Goal: Use online tool/utility: Use online tool/utility

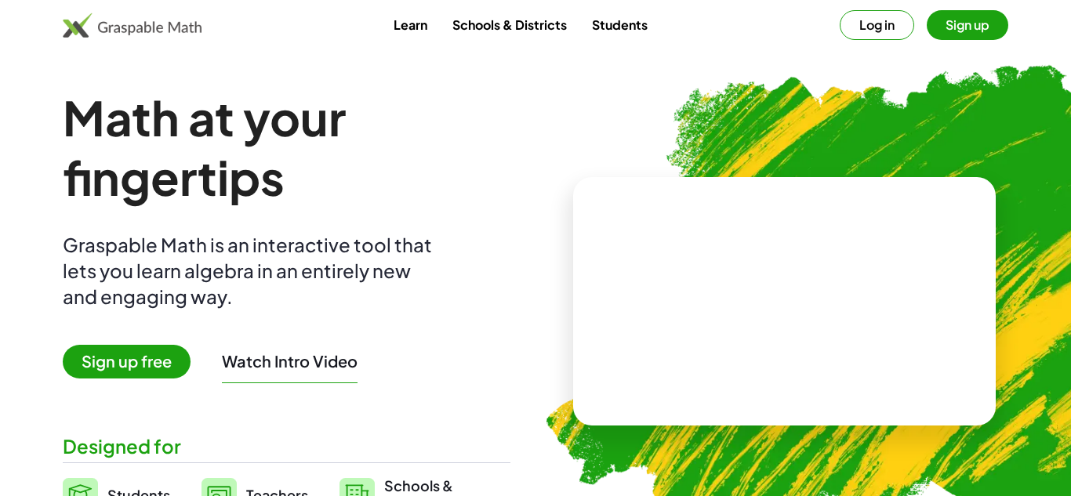
click at [968, 32] on button "Sign up" at bounding box center [967, 25] width 82 height 30
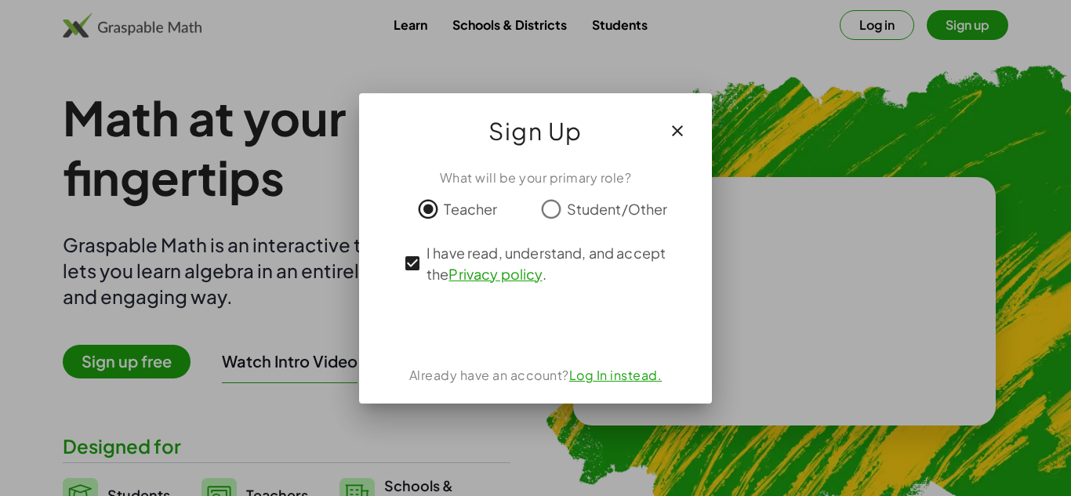
click at [672, 137] on icon "button" at bounding box center [677, 130] width 19 height 19
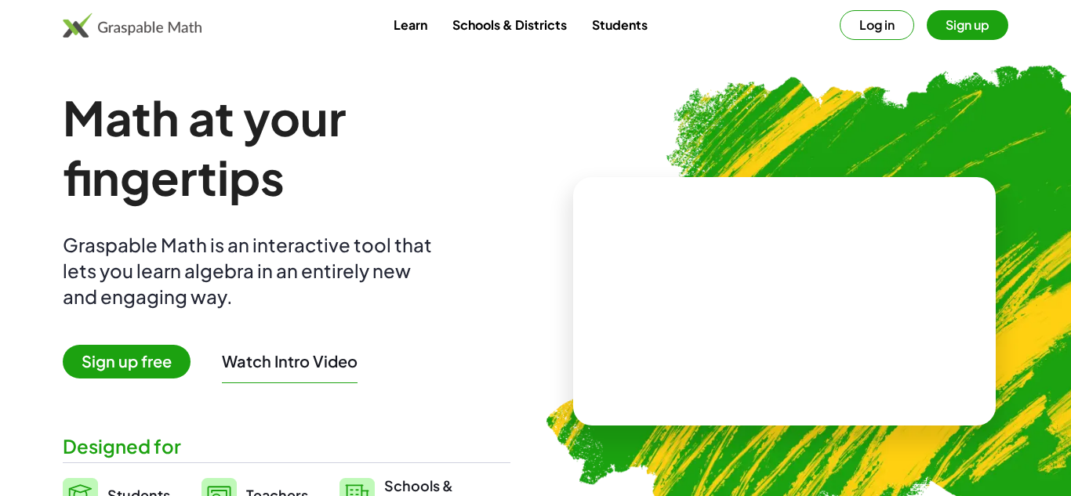
click at [154, 372] on span "Sign up free" at bounding box center [127, 362] width 128 height 34
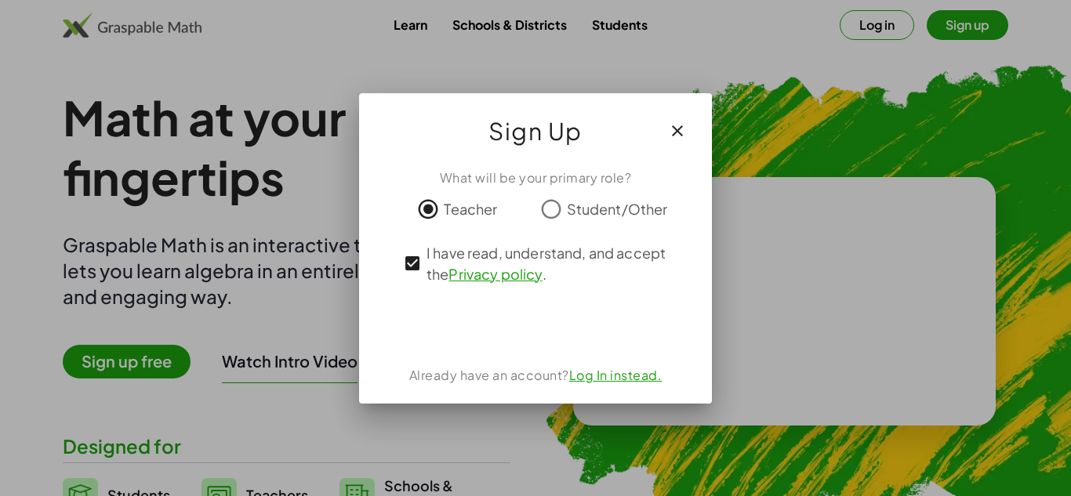
click at [686, 127] on icon "button" at bounding box center [677, 130] width 19 height 19
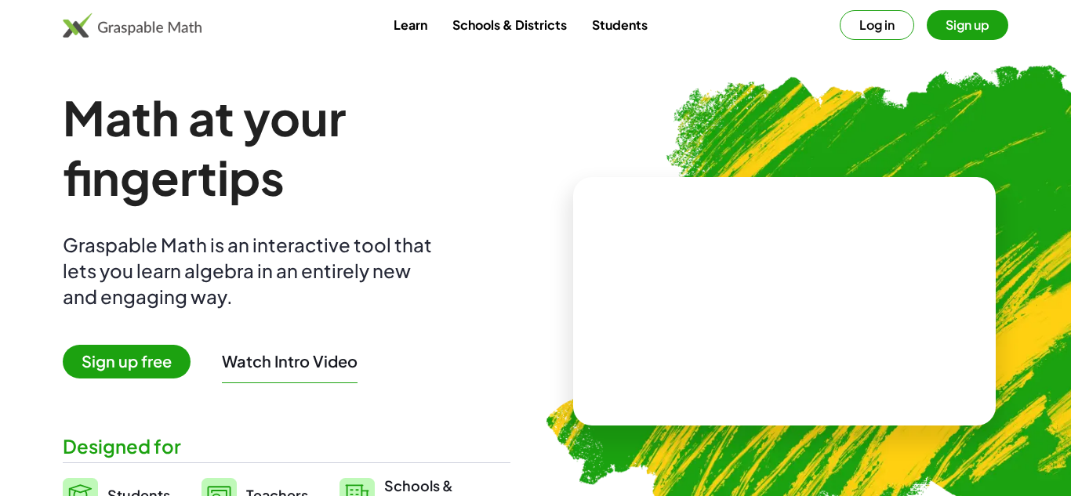
click at [501, 32] on link "Schools & Districts" at bounding box center [509, 24] width 139 height 29
click at [410, 33] on link "Learn" at bounding box center [410, 24] width 59 height 29
click at [1010, 139] on img at bounding box center [865, 295] width 698 height 589
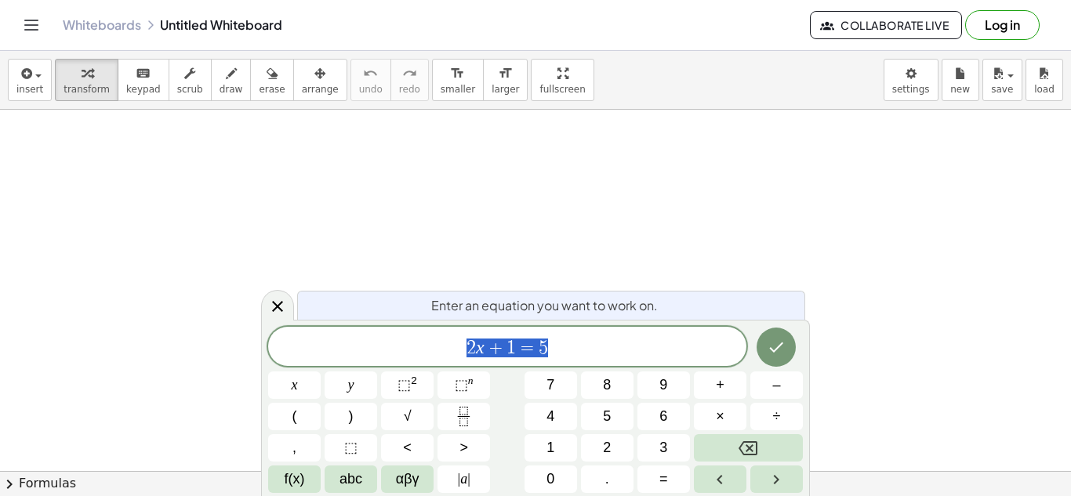
scroll to position [1, 0]
click at [280, 302] on icon at bounding box center [277, 306] width 19 height 19
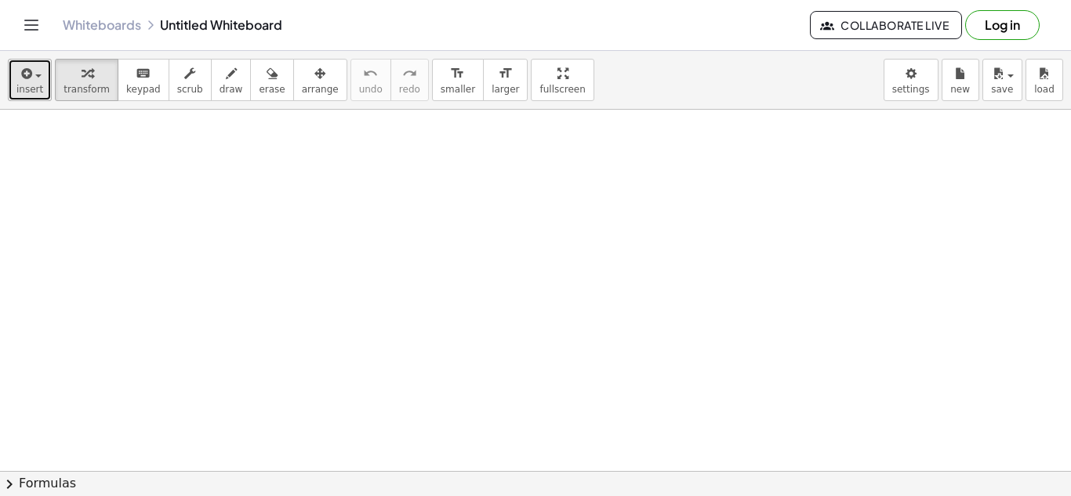
click at [38, 79] on div "button" at bounding box center [29, 72] width 27 height 19
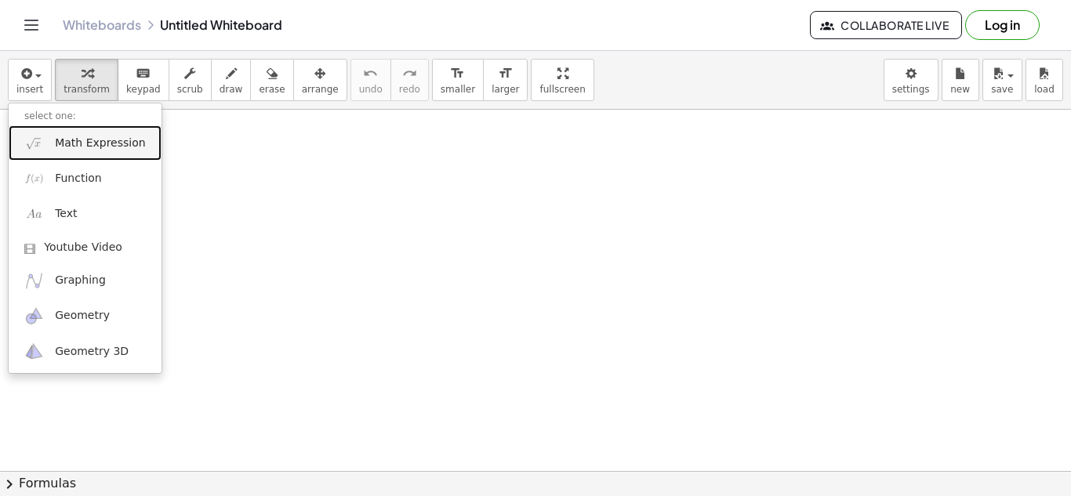
click at [86, 146] on span "Math Expression" at bounding box center [100, 144] width 90 height 16
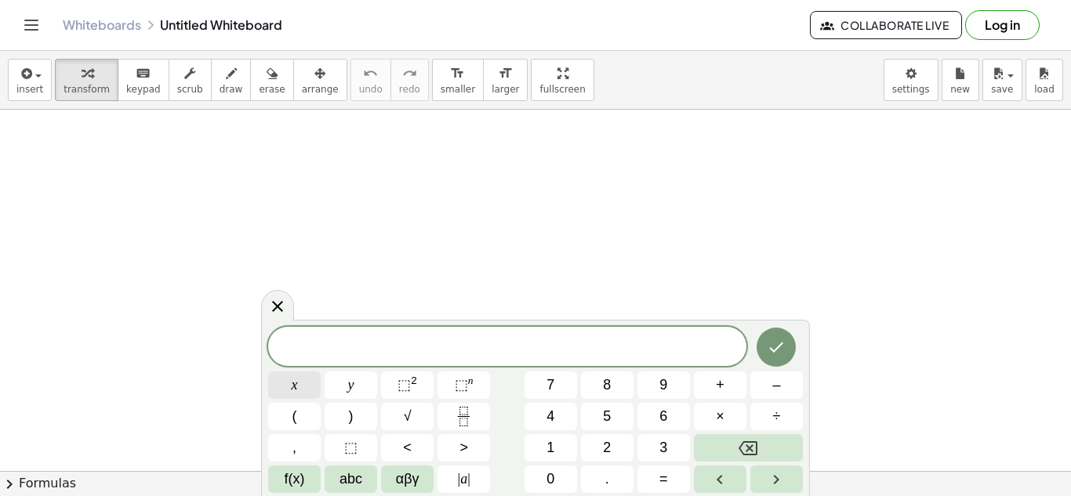
click at [295, 395] on span "x" at bounding box center [295, 385] width 6 height 21
click at [713, 451] on button "Backspace" at bounding box center [748, 447] width 109 height 27
click at [307, 486] on button "f(x)" at bounding box center [294, 479] width 53 height 27
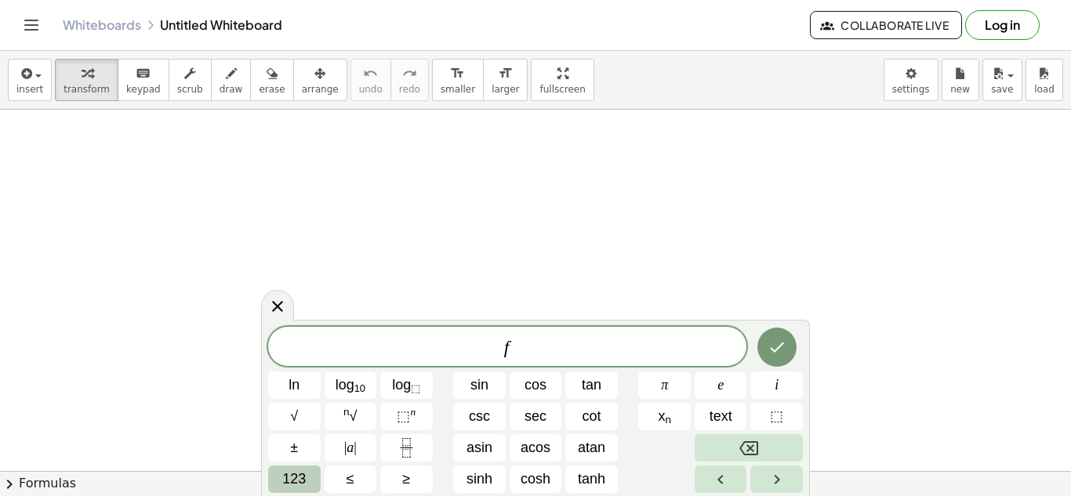
click at [294, 481] on span "123" at bounding box center [294, 479] width 24 height 21
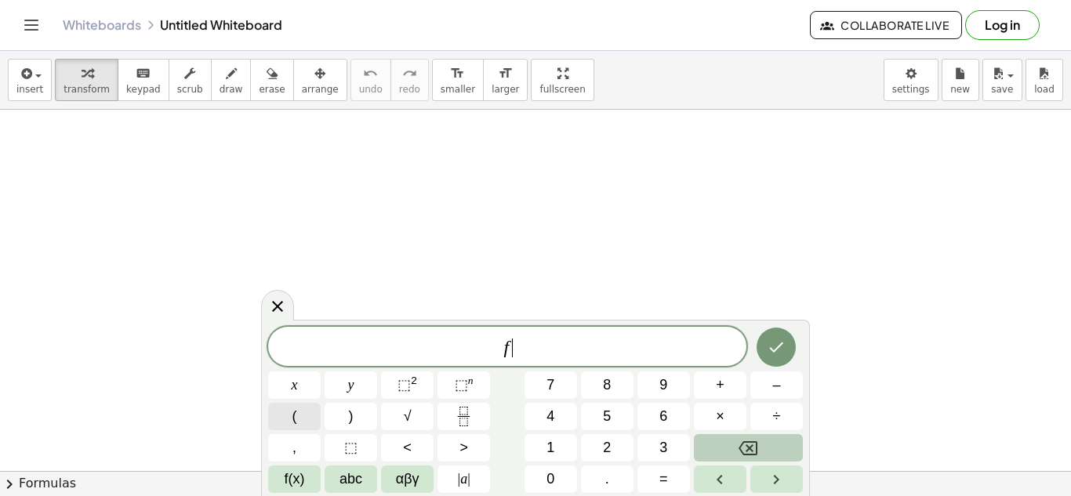
click at [303, 424] on button "(" at bounding box center [294, 416] width 53 height 27
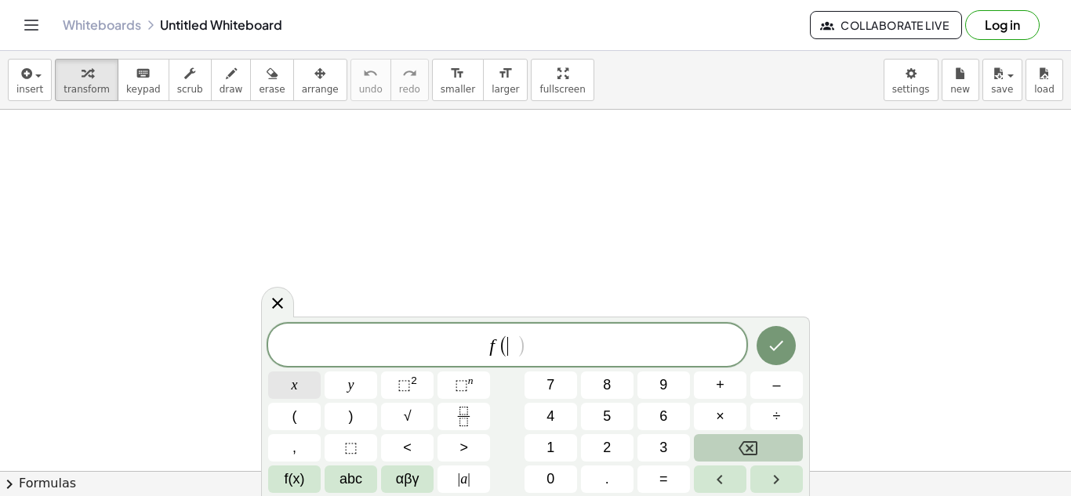
click at [298, 395] on button "x" at bounding box center [294, 384] width 53 height 27
click at [346, 411] on button ")" at bounding box center [350, 416] width 53 height 27
click at [308, 389] on button "x" at bounding box center [294, 384] width 53 height 27
click at [410, 390] on span "⬚" at bounding box center [403, 385] width 13 height 16
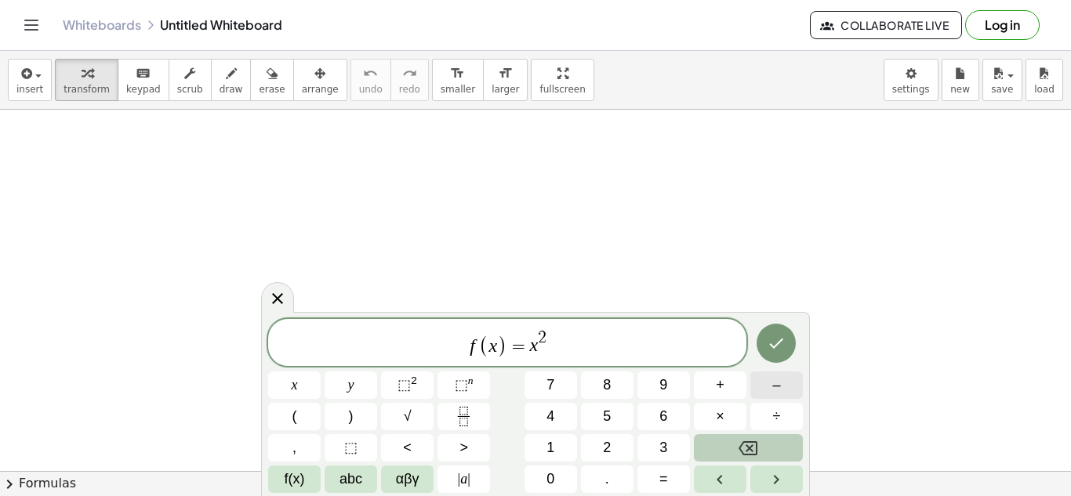
click at [771, 395] on button "–" at bounding box center [776, 384] width 53 height 27
click at [603, 423] on span "5" at bounding box center [607, 416] width 8 height 21
click at [781, 342] on icon "Done" at bounding box center [775, 343] width 19 height 19
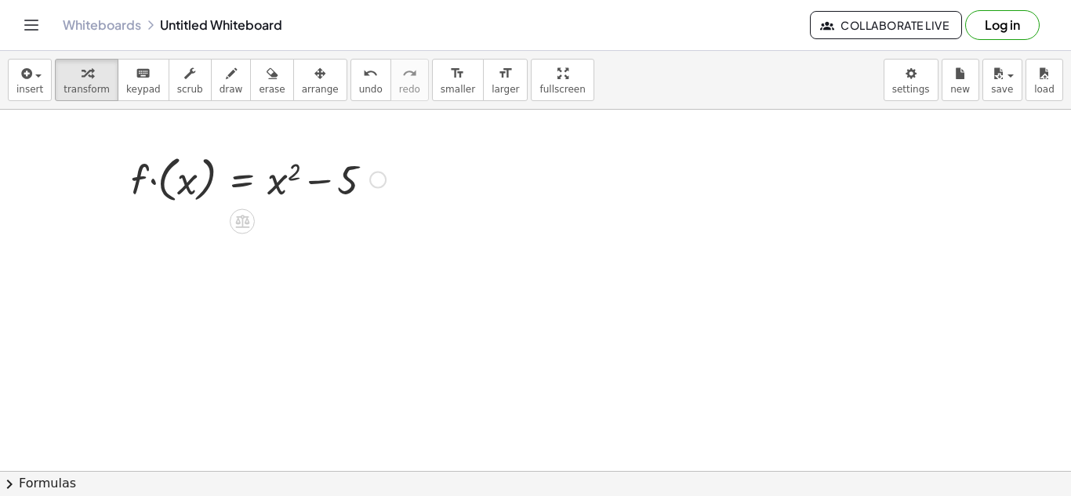
click at [290, 177] on div at bounding box center [258, 178] width 270 height 57
drag, startPoint x: 292, startPoint y: 176, endPoint x: 253, endPoint y: 230, distance: 67.4
drag, startPoint x: 379, startPoint y: 178, endPoint x: 371, endPoint y: 249, distance: 71.7
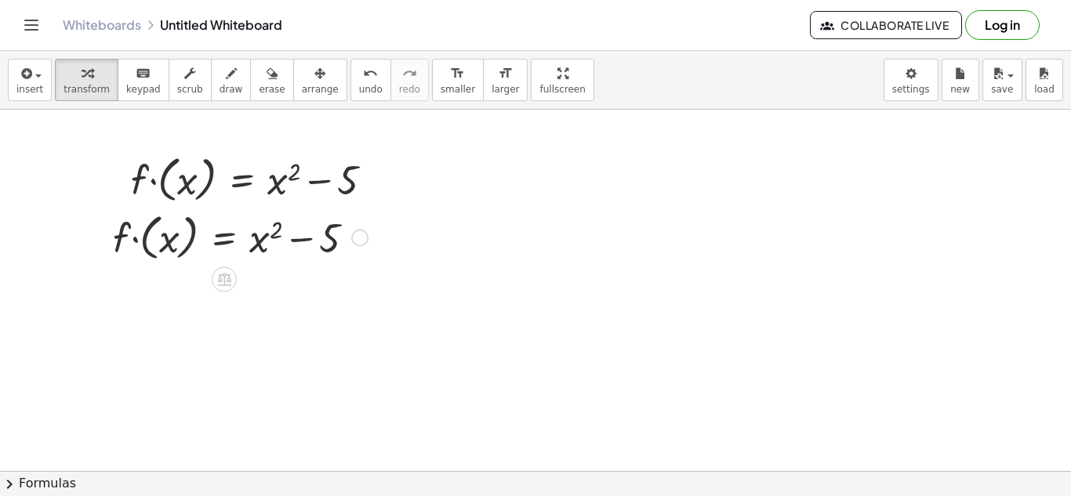
click at [266, 236] on div at bounding box center [240, 236] width 270 height 57
click at [357, 242] on div at bounding box center [359, 238] width 17 height 17
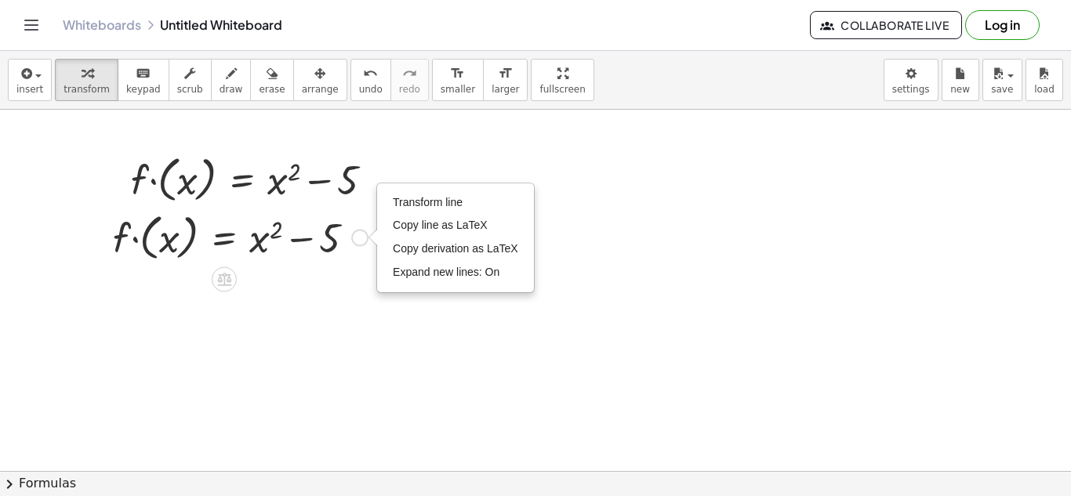
click at [357, 242] on div "Transform line Copy line as LaTeX Copy derivation as LaTeX Expand new lines: On" at bounding box center [359, 238] width 17 height 17
click at [407, 203] on span "Transform line" at bounding box center [428, 202] width 70 height 13
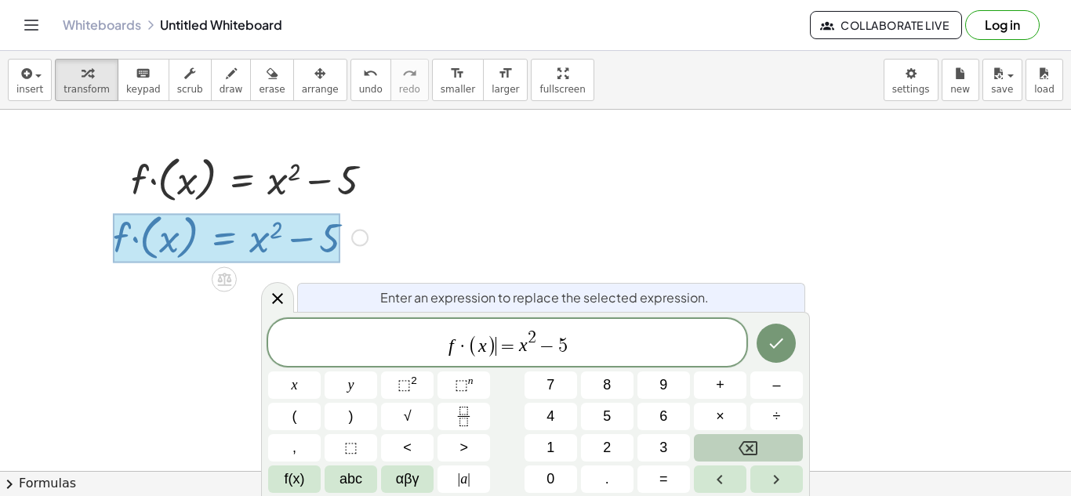
click at [568, 348] on span "f · ( x ) ​ = x 2 − 5" at bounding box center [507, 343] width 478 height 31
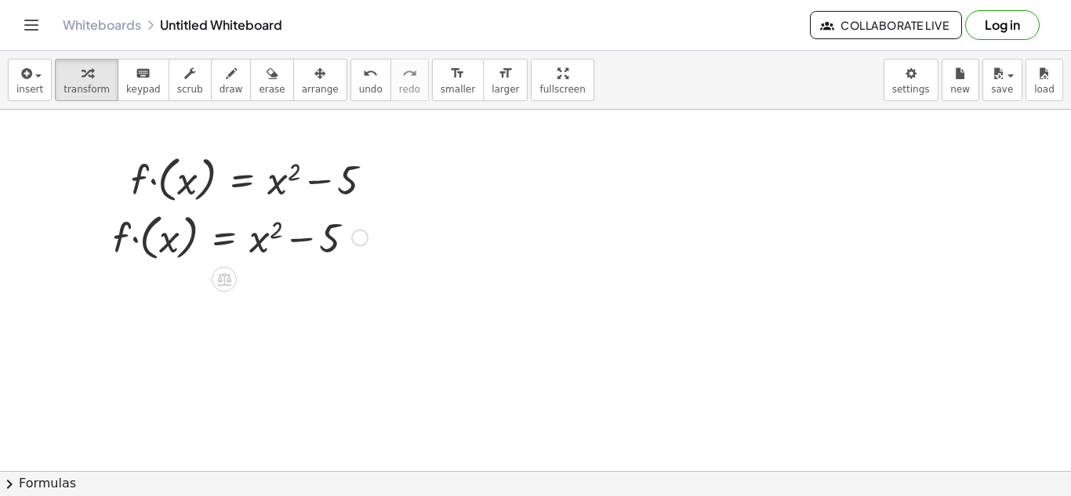
click at [353, 237] on div at bounding box center [359, 238] width 17 height 17
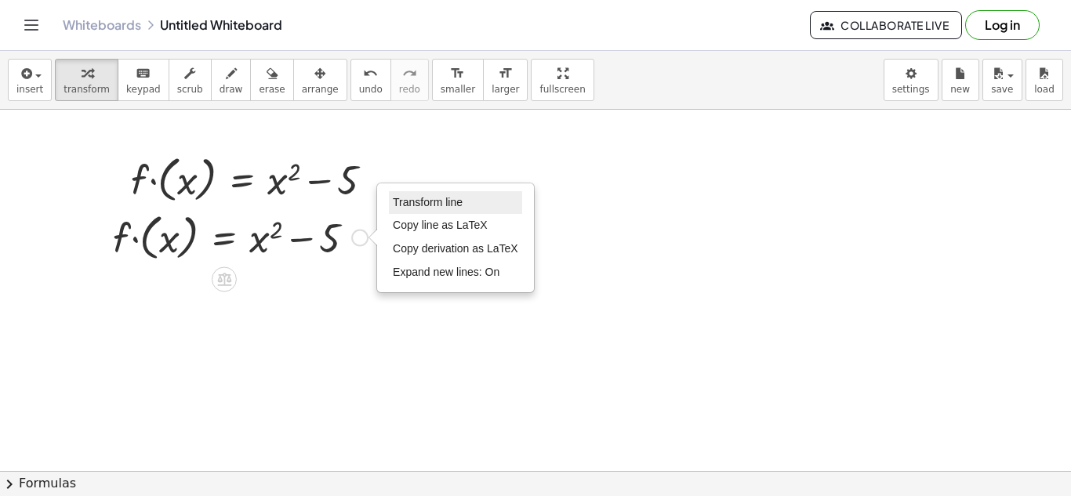
click at [441, 211] on li "Transform line" at bounding box center [455, 203] width 133 height 24
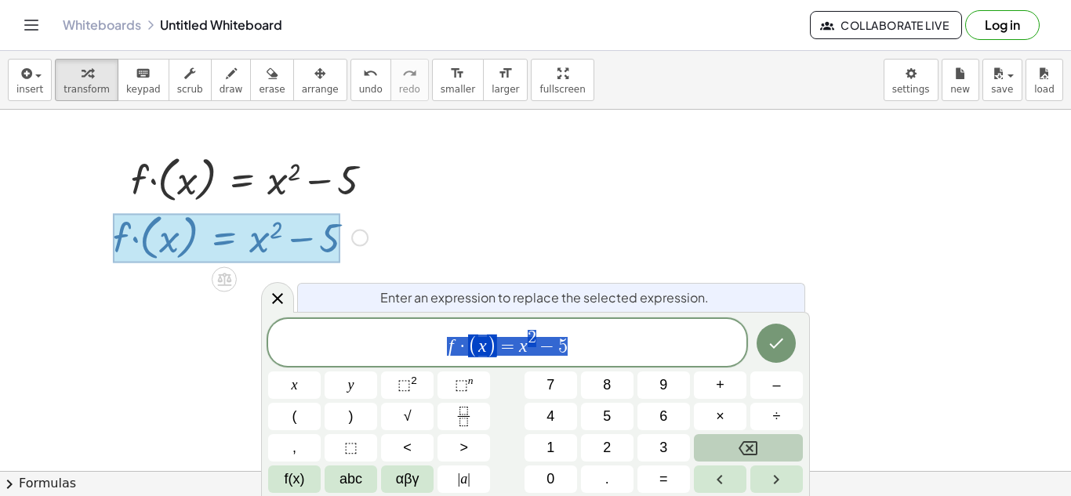
click at [571, 349] on span "f · ( x ) = x 2 − 5" at bounding box center [507, 343] width 478 height 31
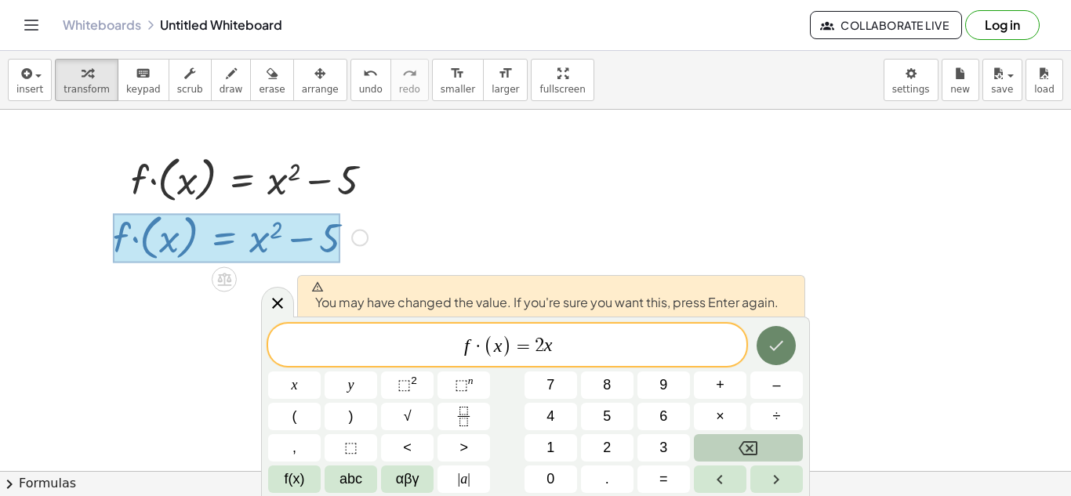
click at [769, 346] on icon "Done" at bounding box center [775, 345] width 19 height 19
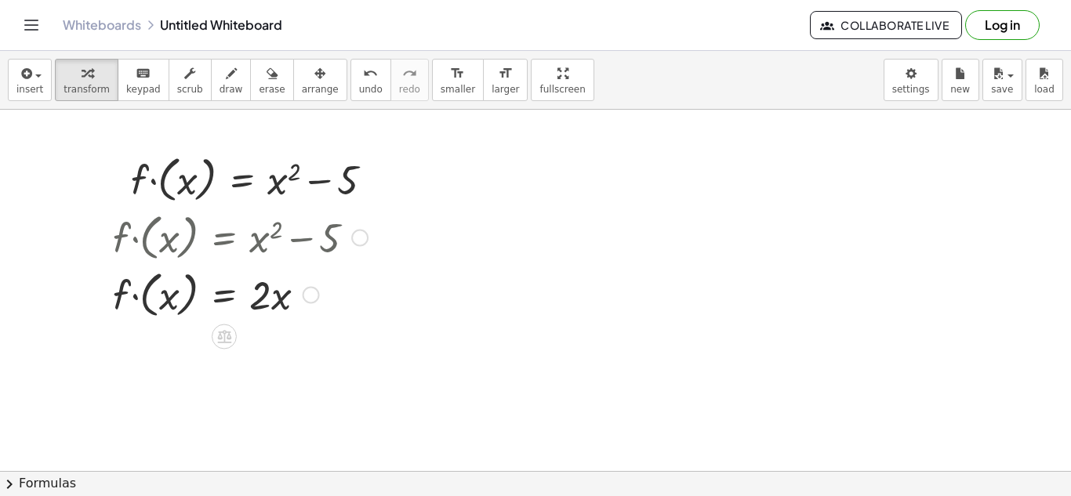
click at [359, 239] on div at bounding box center [359, 238] width 17 height 17
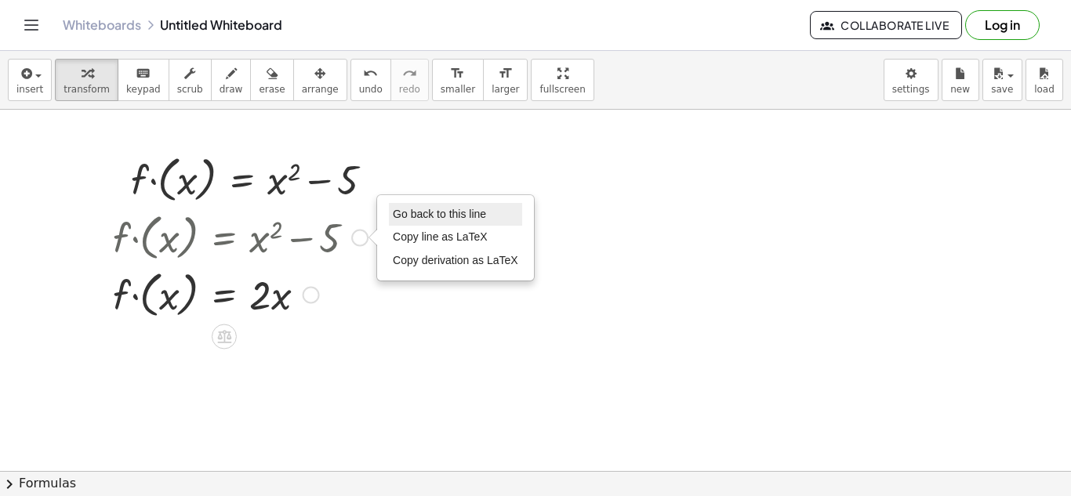
click at [408, 210] on span "Go back to this line" at bounding box center [439, 214] width 93 height 13
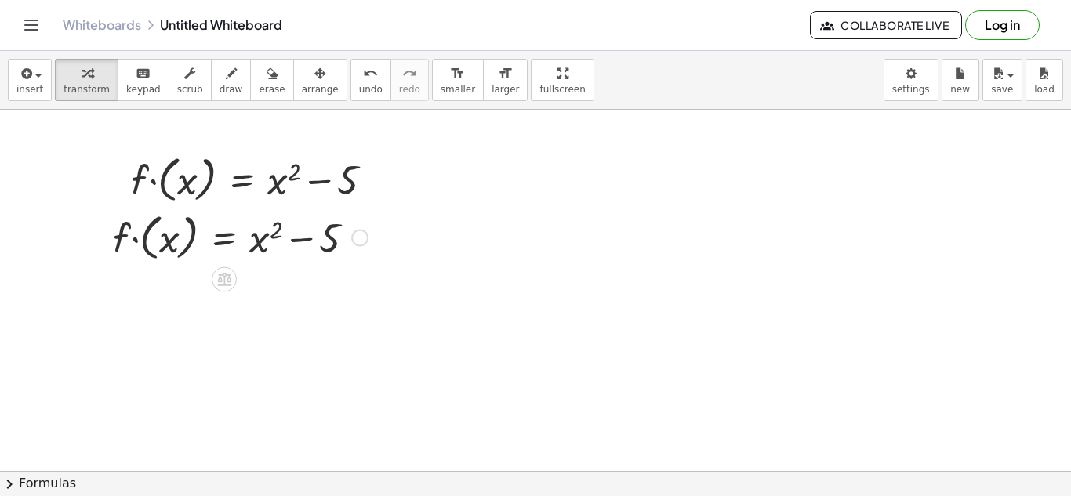
click at [361, 240] on div "Go back to this line Copy line as LaTeX Copy derivation as LaTeX" at bounding box center [359, 238] width 17 height 17
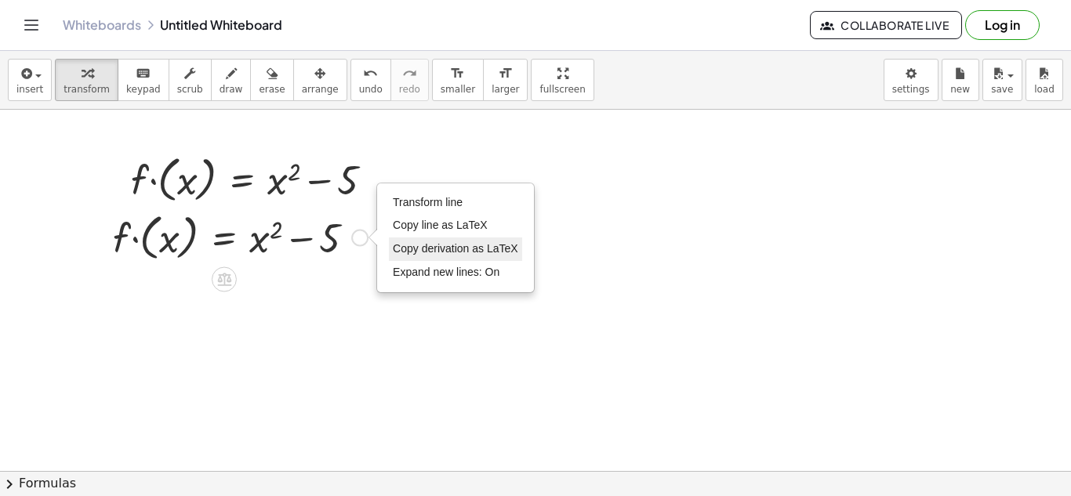
click at [393, 247] on span "Copy derivation as LaTeX" at bounding box center [455, 248] width 125 height 13
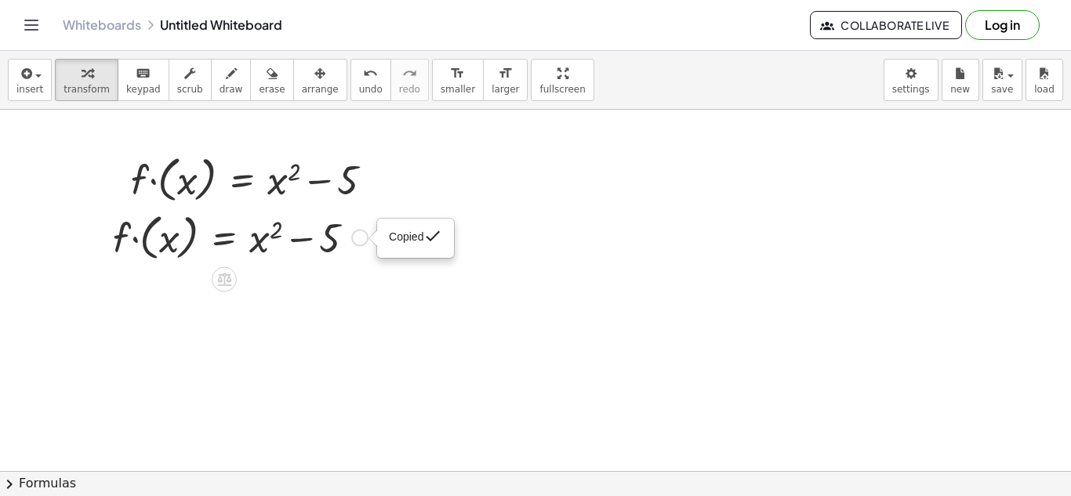
click at [360, 237] on div "Copied done" at bounding box center [359, 238] width 17 height 17
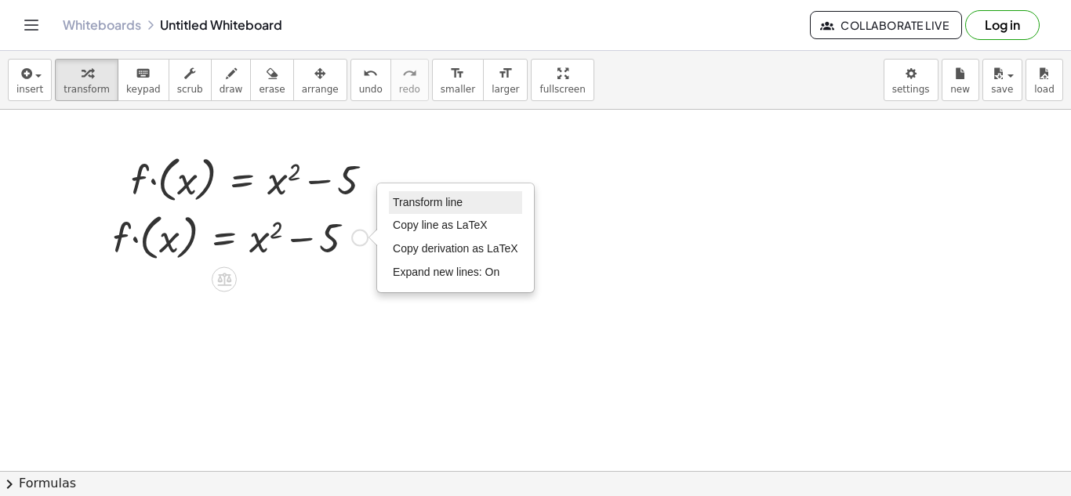
click at [410, 202] on span "Transform line" at bounding box center [428, 202] width 70 height 13
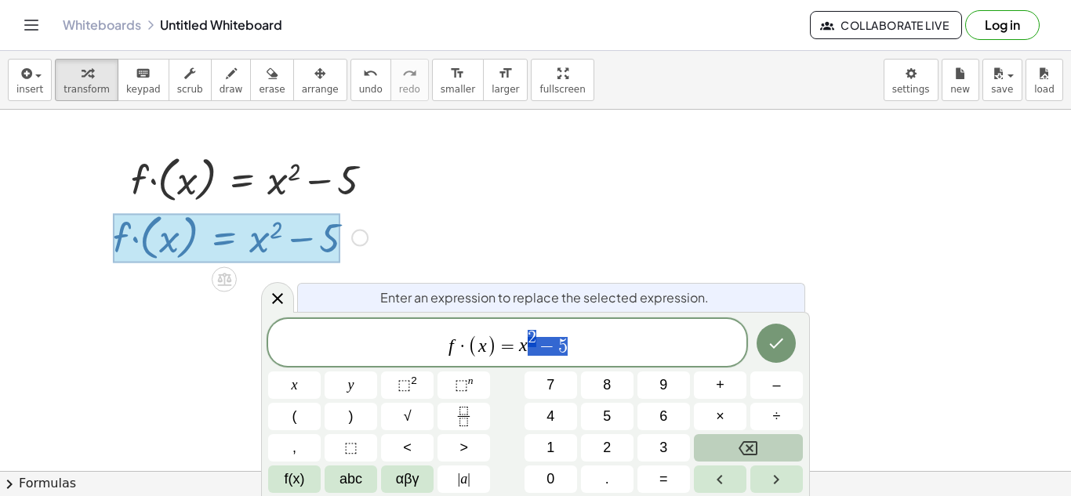
drag, startPoint x: 594, startPoint y: 345, endPoint x: 522, endPoint y: 339, distance: 72.4
click at [522, 339] on span "f · ( x ) = x 2 − 5" at bounding box center [507, 343] width 478 height 31
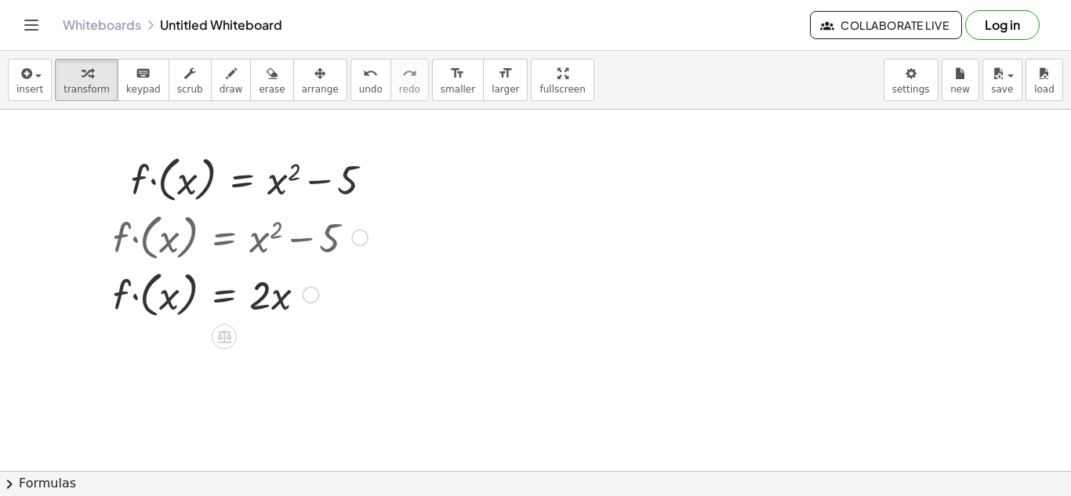
click at [132, 233] on div at bounding box center [240, 236] width 270 height 57
click at [382, 181] on div at bounding box center [377, 180] width 17 height 17
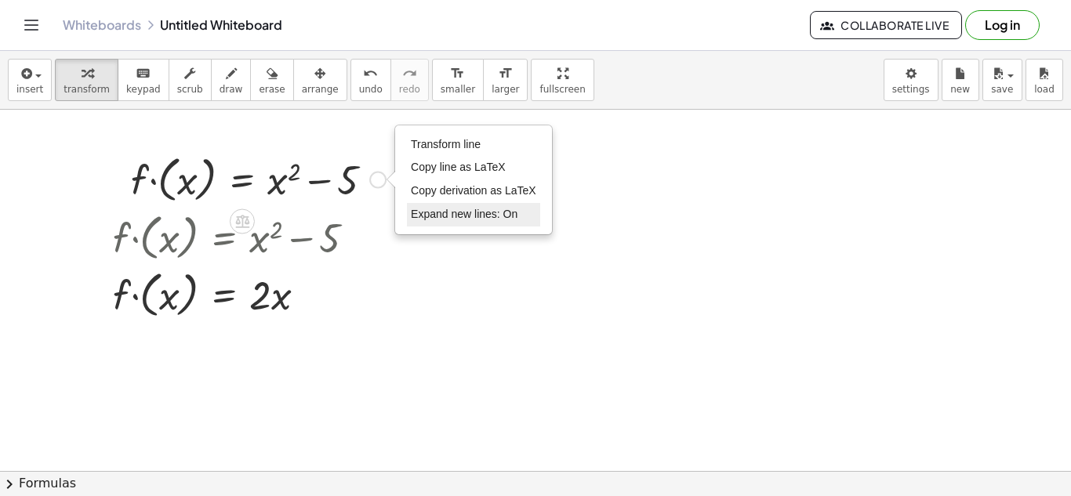
click at [418, 211] on span "Expand new lines: On" at bounding box center [464, 214] width 107 height 13
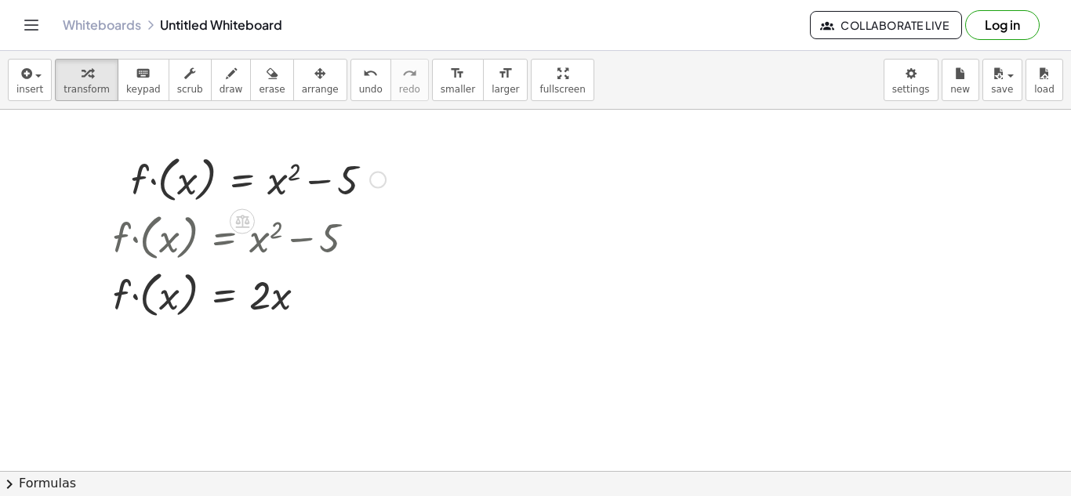
click at [378, 183] on div "Transform line Copy line as LaTeX Copy derivation as LaTeX Expand new lines: On" at bounding box center [377, 180] width 17 height 17
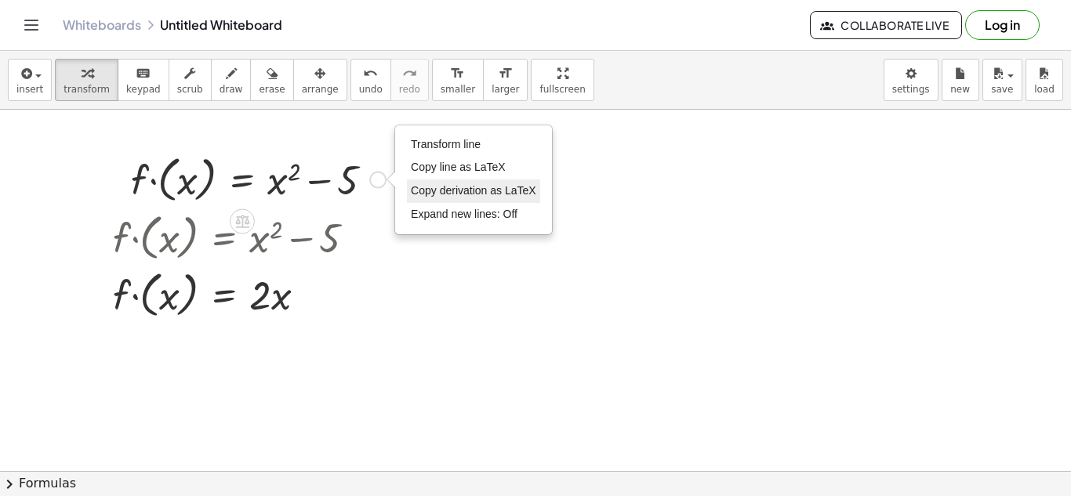
click at [416, 188] on span "Copy derivation as LaTeX" at bounding box center [473, 190] width 125 height 13
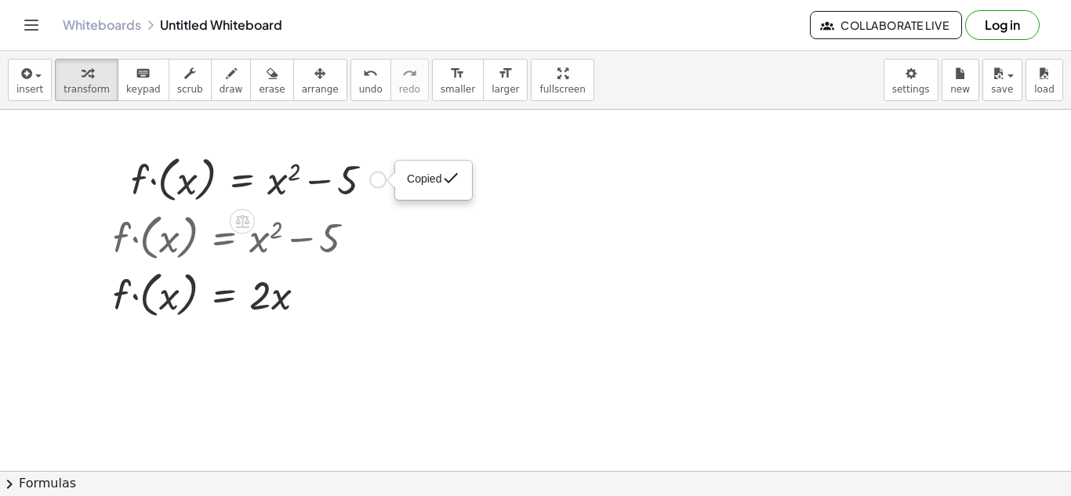
click at [369, 204] on div at bounding box center [258, 178] width 270 height 57
